Goal: Task Accomplishment & Management: Complete application form

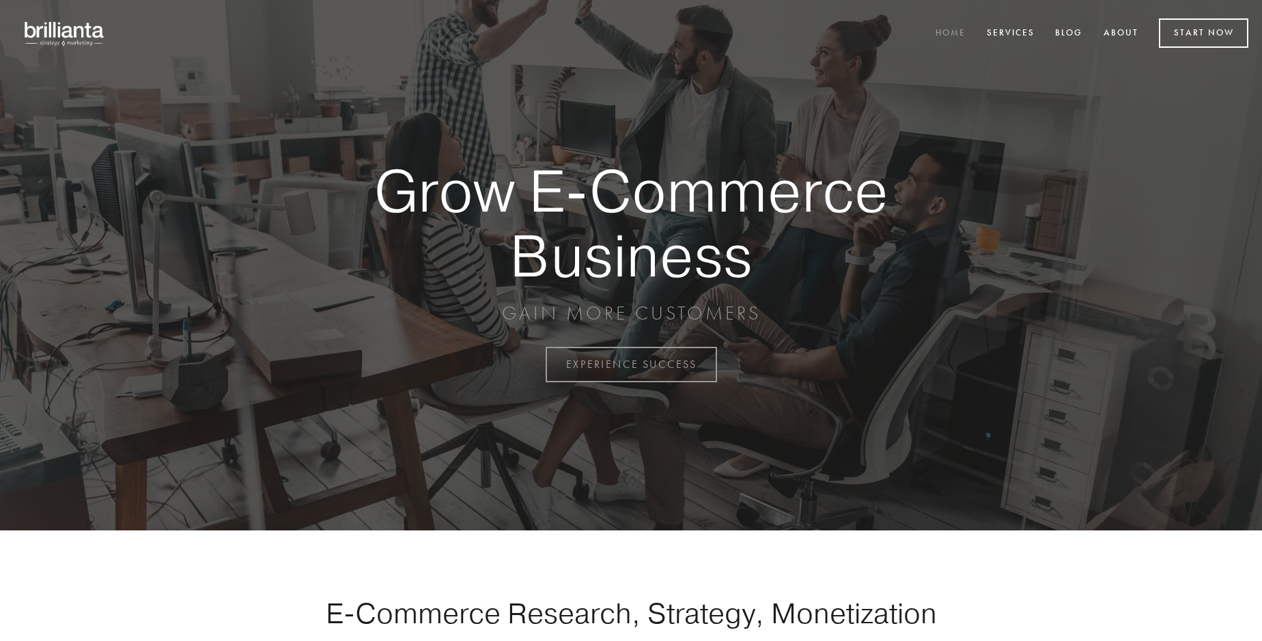
scroll to position [3580, 0]
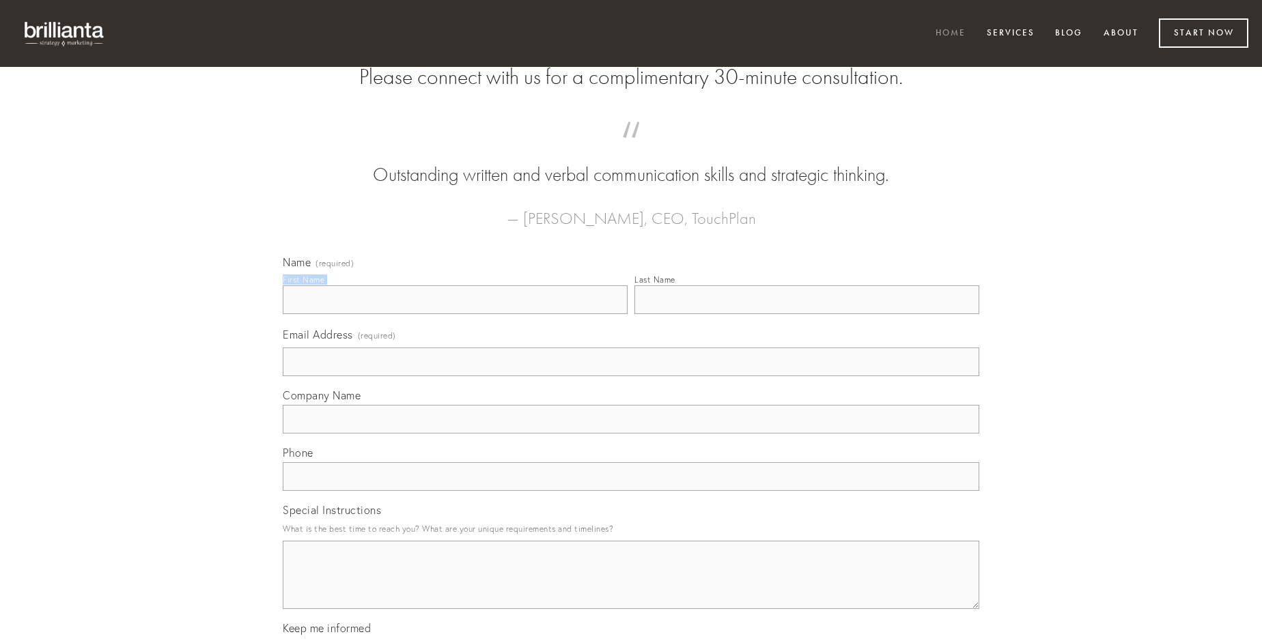
type input "[PERSON_NAME]"
click at [807, 314] on input "Last Name" at bounding box center [807, 300] width 345 height 29
type input "[PERSON_NAME]"
click at [631, 376] on input "Email Address (required)" at bounding box center [631, 362] width 697 height 29
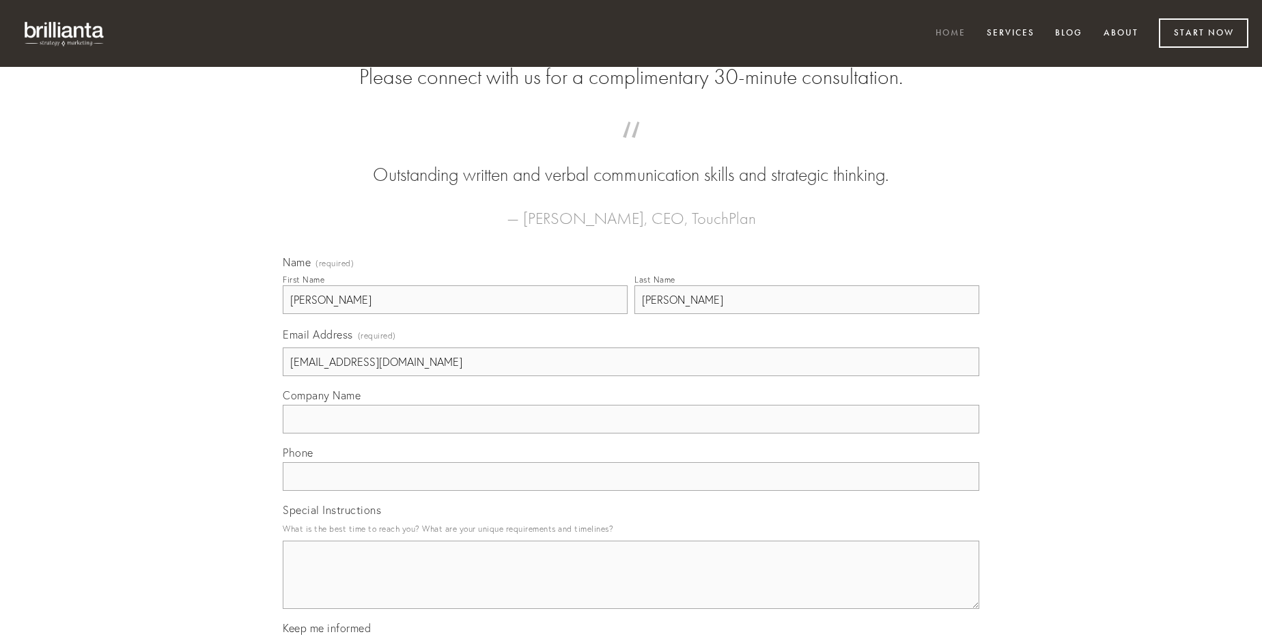
type input "[EMAIL_ADDRESS][DOMAIN_NAME]"
click at [631, 434] on input "Company Name" at bounding box center [631, 419] width 697 height 29
type input "soluta"
click at [631, 491] on input "text" at bounding box center [631, 476] width 697 height 29
click at [631, 587] on textarea "Special Instructions" at bounding box center [631, 575] width 697 height 68
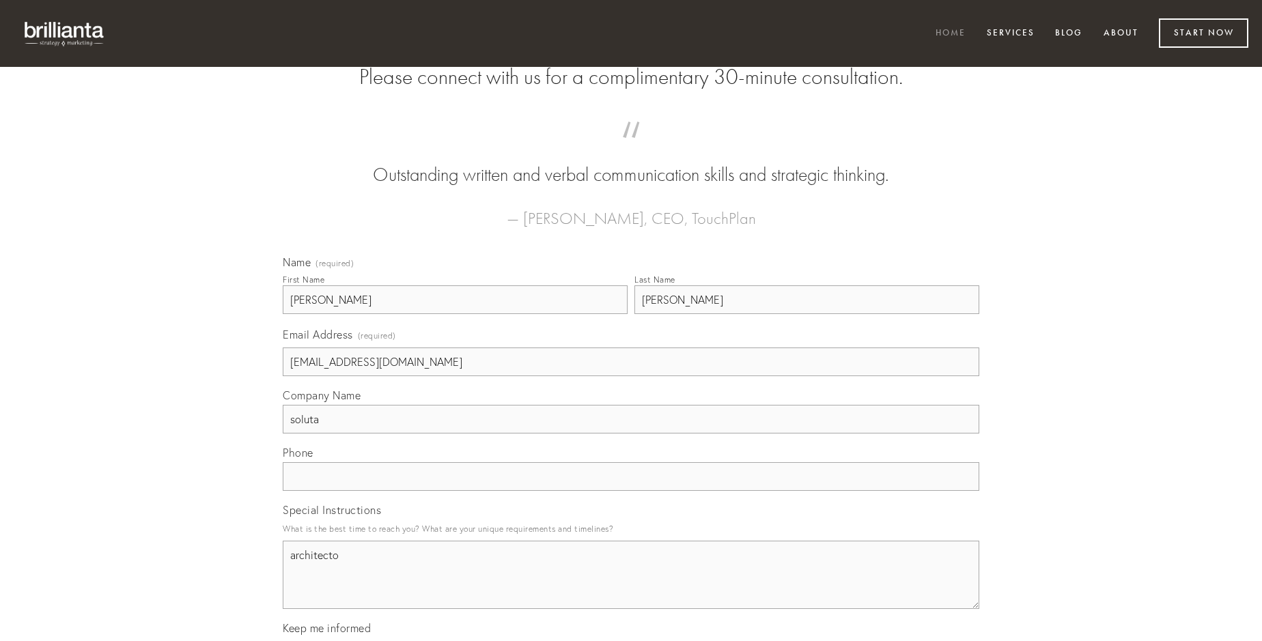
type textarea "architecto"
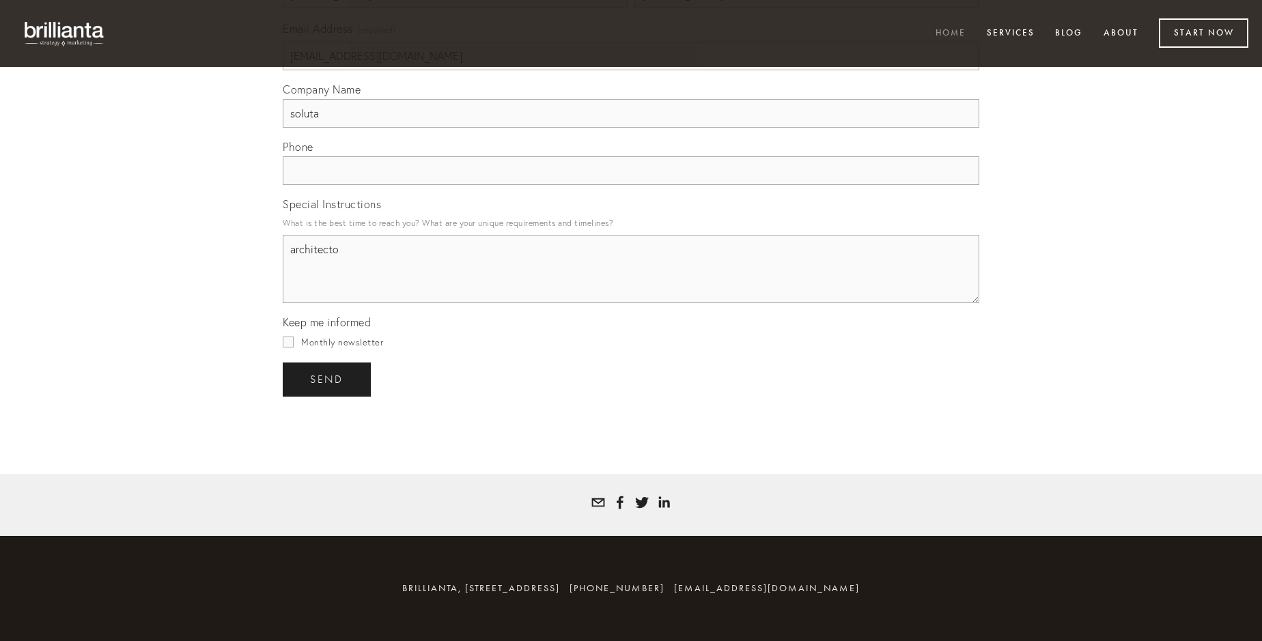
click at [328, 379] on span "send" at bounding box center [326, 380] width 33 height 12
